Goal: Information Seeking & Learning: Check status

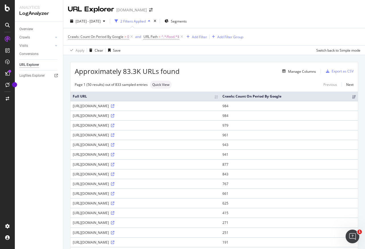
click at [273, 17] on div "[DATE] - [DATE] 2 Filters Applied Segments" at bounding box center [213, 22] width 301 height 11
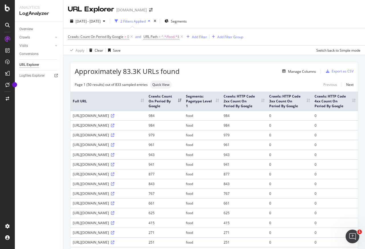
click at [146, 22] on div "2 Filters Applied" at bounding box center [132, 21] width 25 height 5
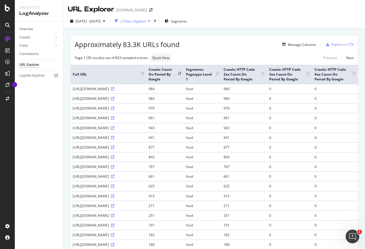
click at [146, 22] on div "2 Filters Applied" at bounding box center [132, 21] width 25 height 5
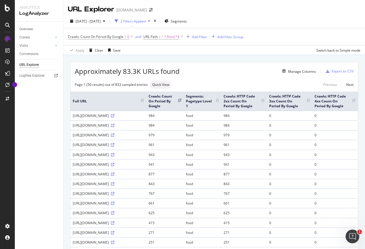
click at [269, 31] on div "Crawls: Count On Period By Google > 0 and URL Path = ^.*/food.*$ Add Filter Add…" at bounding box center [214, 36] width 292 height 17
click at [270, 25] on div "[DATE] - [DATE] 2 Filters Applied Segments" at bounding box center [213, 22] width 301 height 11
click at [271, 24] on div "[DATE] - [DATE] 2 Filters Applied Segments" at bounding box center [213, 22] width 301 height 11
click at [253, 20] on div "[DATE] - [DATE] 2 Filters Applied Segments" at bounding box center [213, 22] width 301 height 11
